Goal: Check status

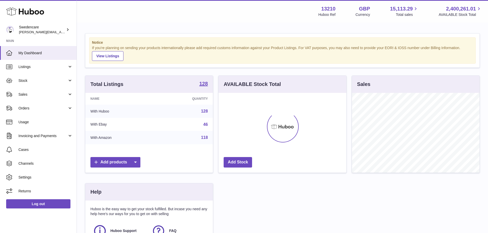
scroll to position [80, 129]
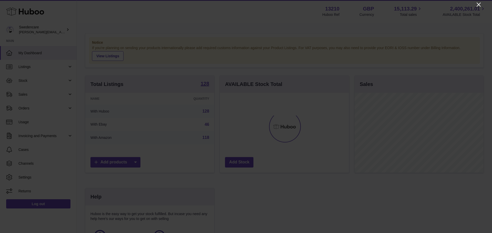
click at [477, 5] on icon "Close" at bounding box center [478, 5] width 6 height 6
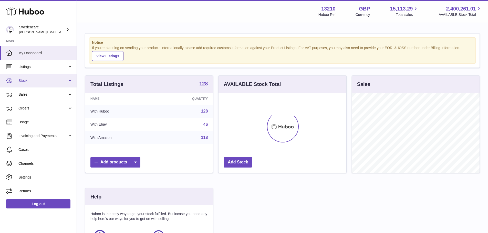
click at [32, 81] on span "Stock" at bounding box center [42, 80] width 49 height 5
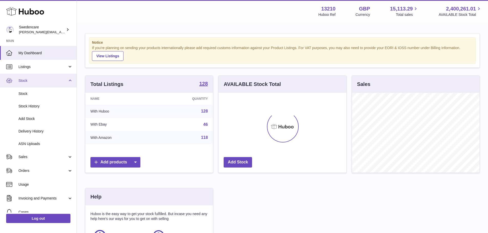
click at [32, 81] on span "Stock" at bounding box center [42, 80] width 49 height 5
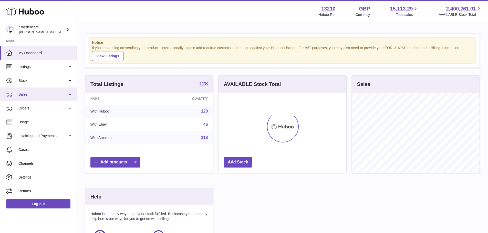
click at [32, 94] on span "Sales" at bounding box center [42, 94] width 49 height 5
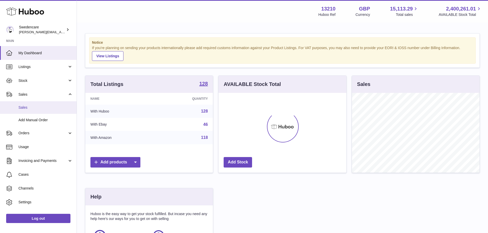
click at [26, 110] on link "Sales" at bounding box center [38, 107] width 77 height 13
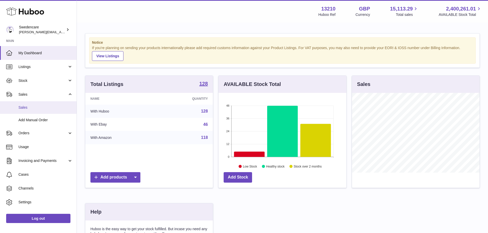
click at [23, 108] on span "Sales" at bounding box center [45, 107] width 54 height 5
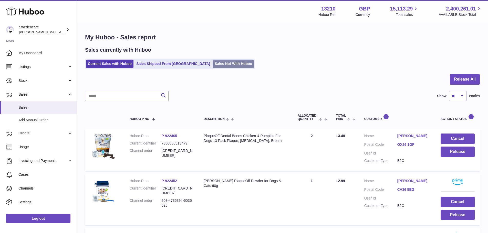
click at [213, 66] on link "Sales Not With Huboo" at bounding box center [233, 64] width 41 height 8
